Goal: Transaction & Acquisition: Purchase product/service

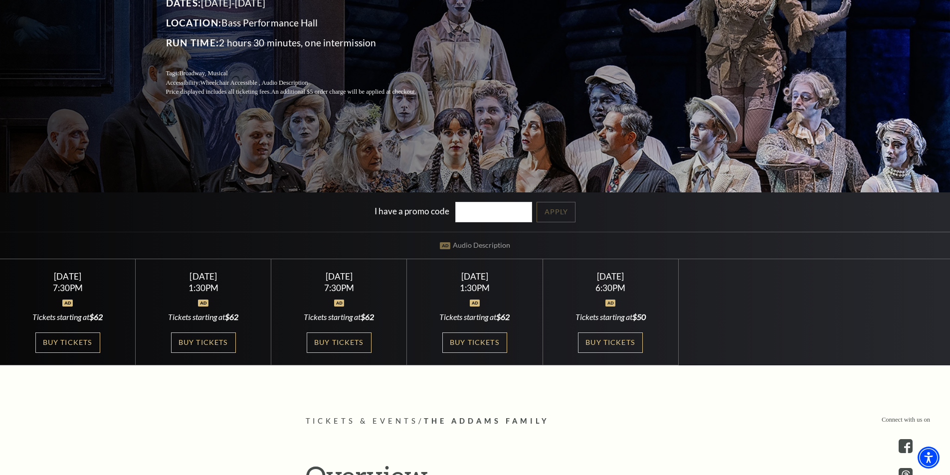
scroll to position [199, 0]
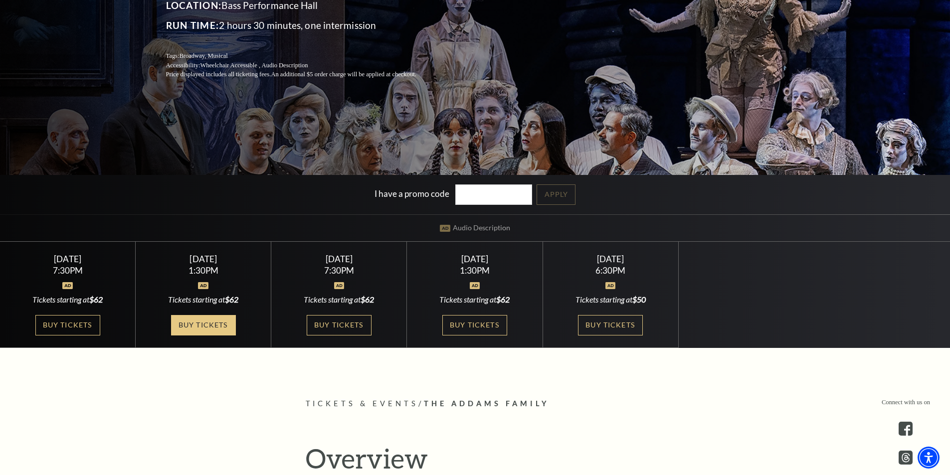
click at [212, 326] on link "Buy Tickets" at bounding box center [203, 325] width 65 height 20
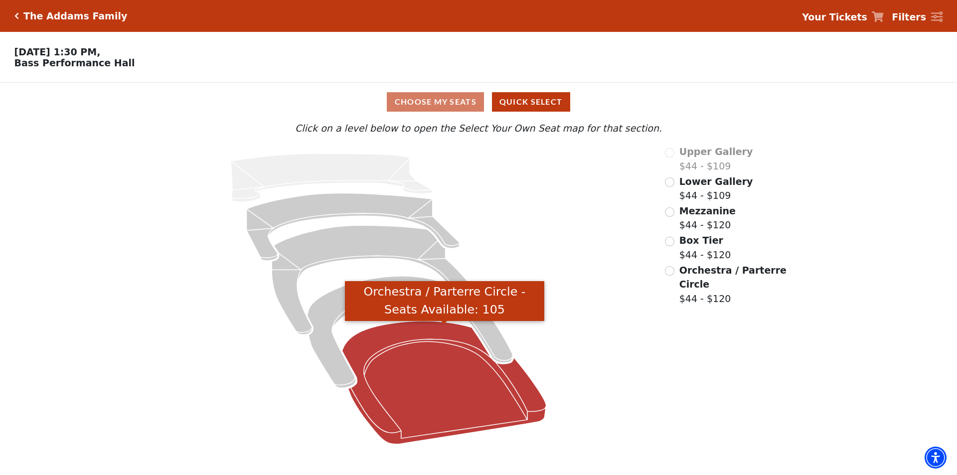
click at [426, 394] on icon "Orchestra / Parterre Circle - Seats Available: 105" at bounding box center [444, 382] width 204 height 123
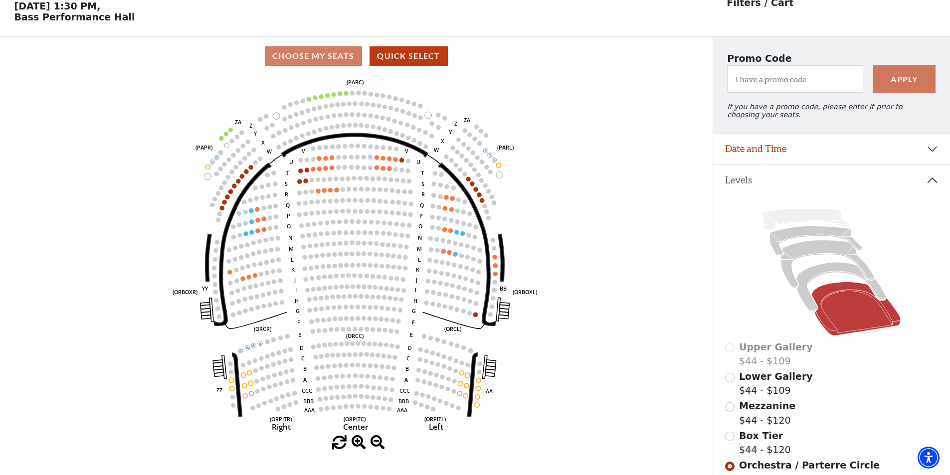
scroll to position [46, 0]
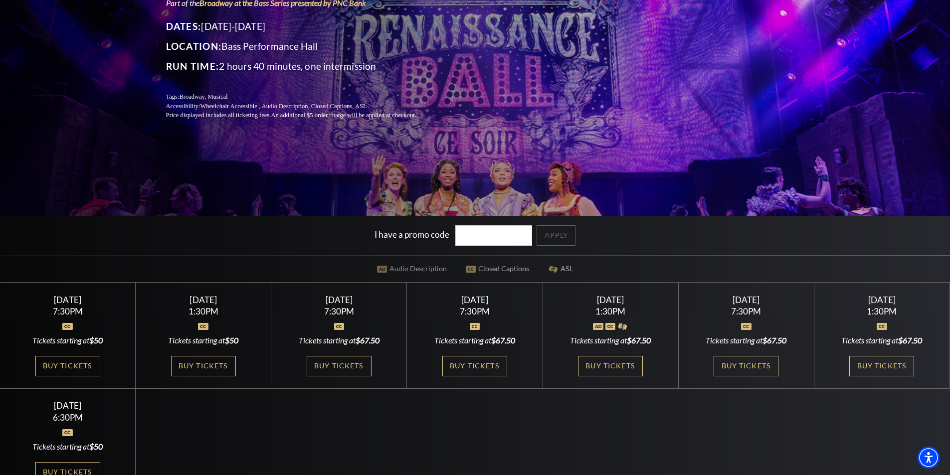
scroll to position [249, 0]
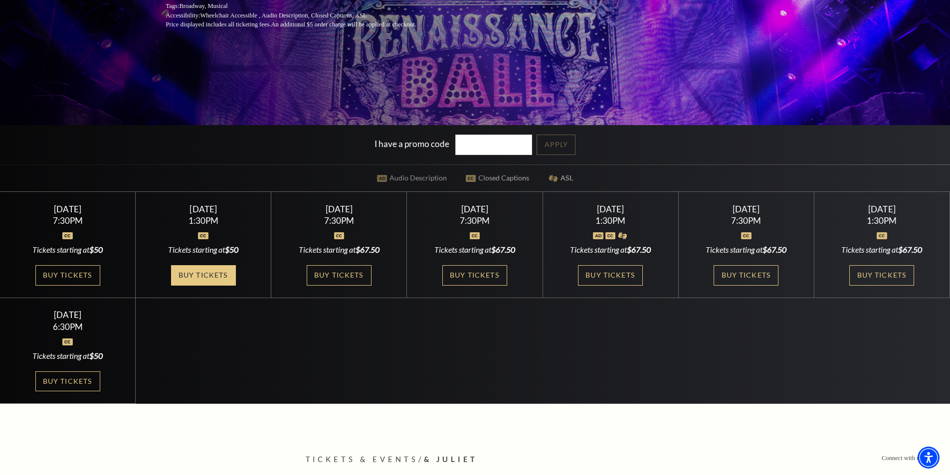
click at [219, 276] on link "Buy Tickets" at bounding box center [203, 275] width 65 height 20
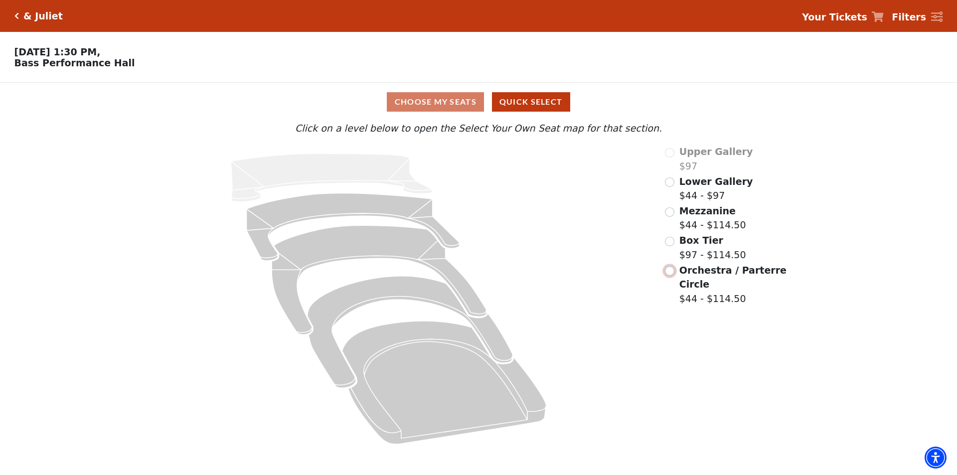
click at [670, 276] on input "Orchestra / Parterre Circle$44 - $114.50\a" at bounding box center [669, 270] width 9 height 9
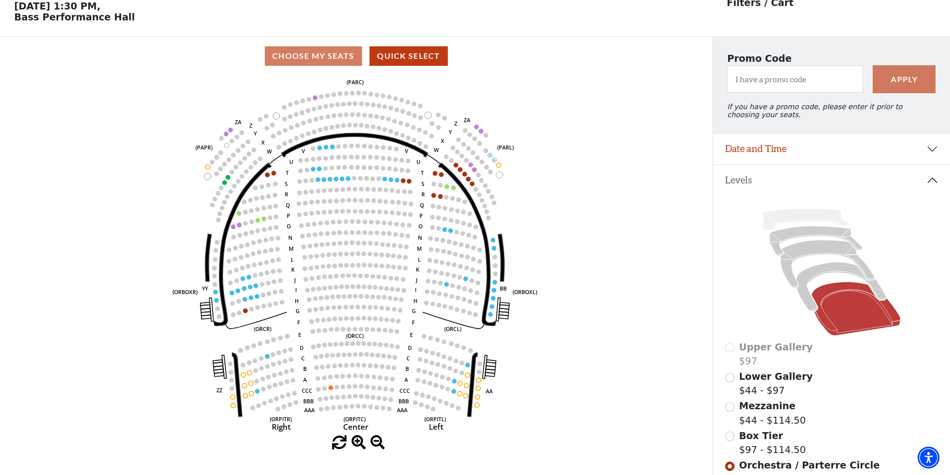
scroll to position [46, 0]
